Goal: Information Seeking & Learning: Find specific fact

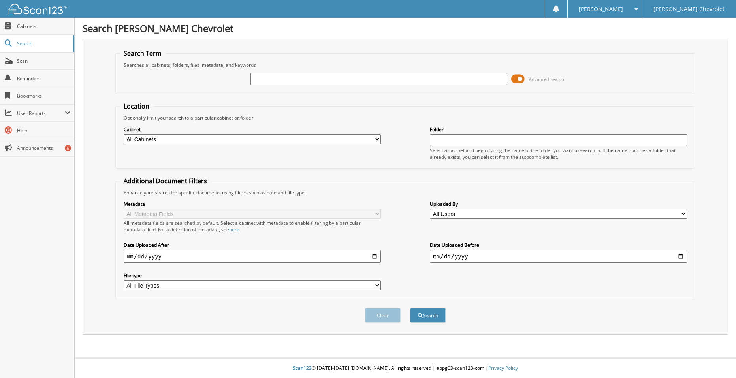
click at [303, 77] on input "text" at bounding box center [378, 79] width 257 height 12
type input "43435"
click at [410, 308] on button "Search" at bounding box center [428, 315] width 36 height 15
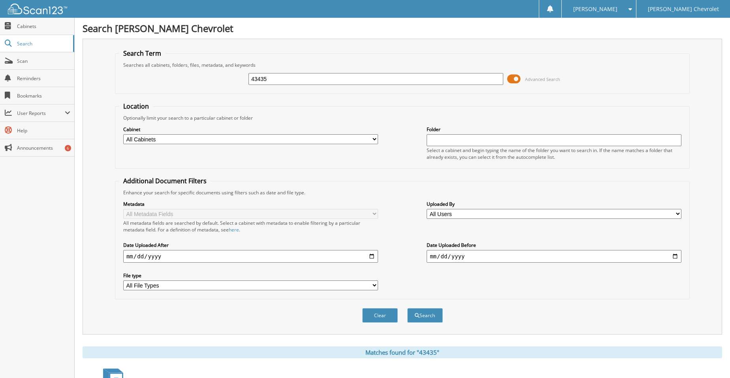
scroll to position [147, 0]
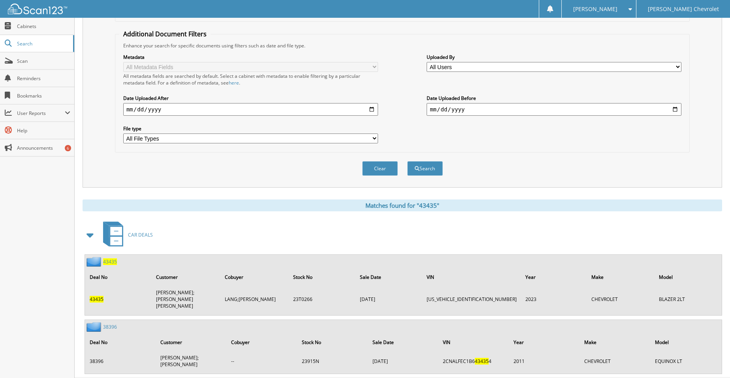
click at [109, 265] on span "43435" at bounding box center [110, 261] width 14 height 7
